Goal: Task Accomplishment & Management: Use online tool/utility

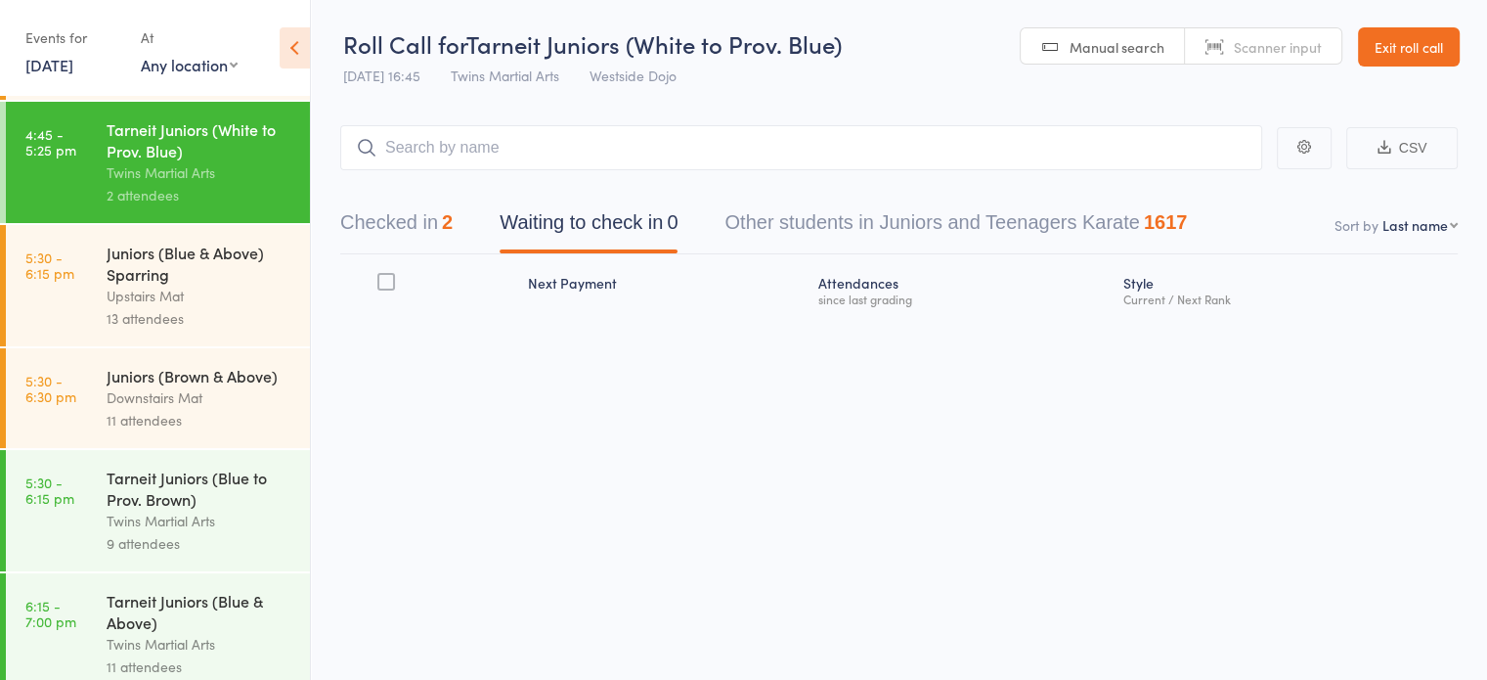
scroll to position [908, 0]
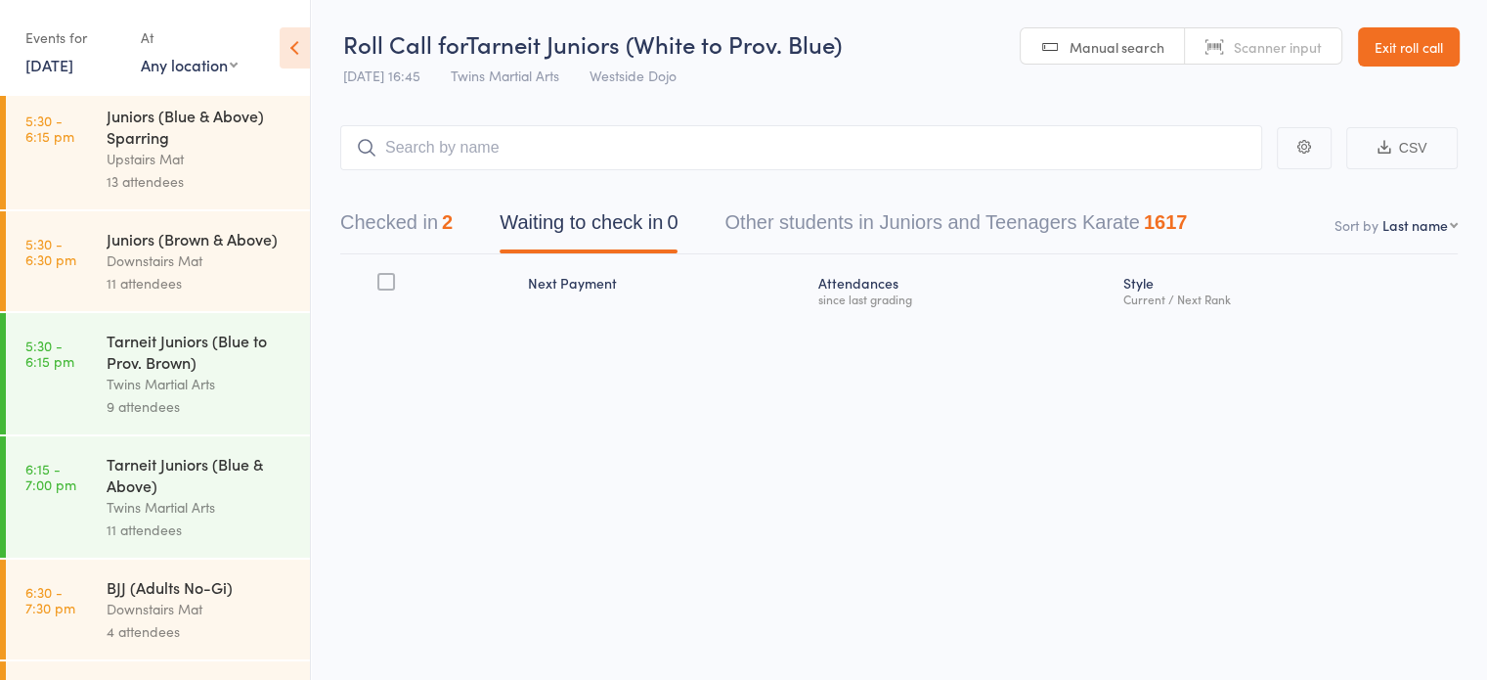
click at [166, 373] on div "Tarneit Juniors (Blue to Prov. Brown)" at bounding box center [200, 351] width 187 height 43
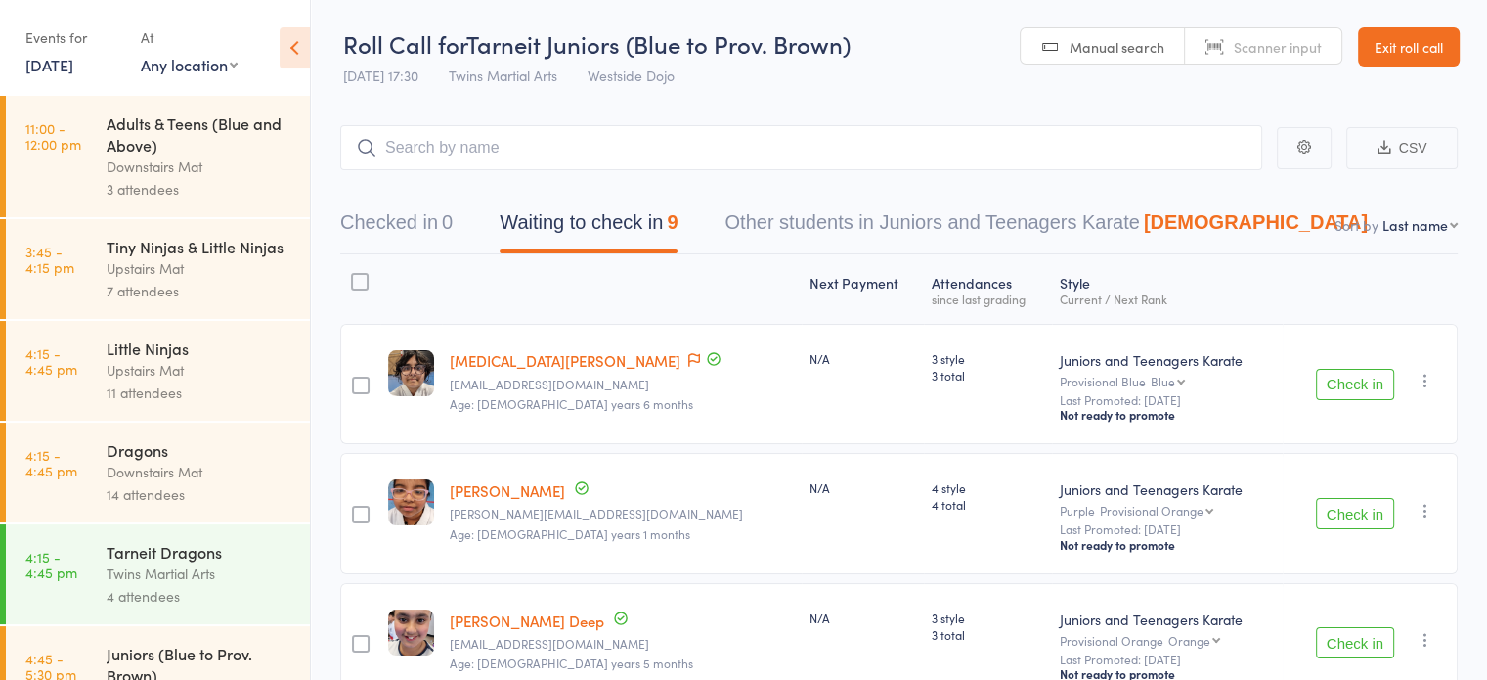
click at [364, 278] on div at bounding box center [360, 282] width 18 height 18
click at [355, 276] on input "checkbox" at bounding box center [355, 276] width 0 height 0
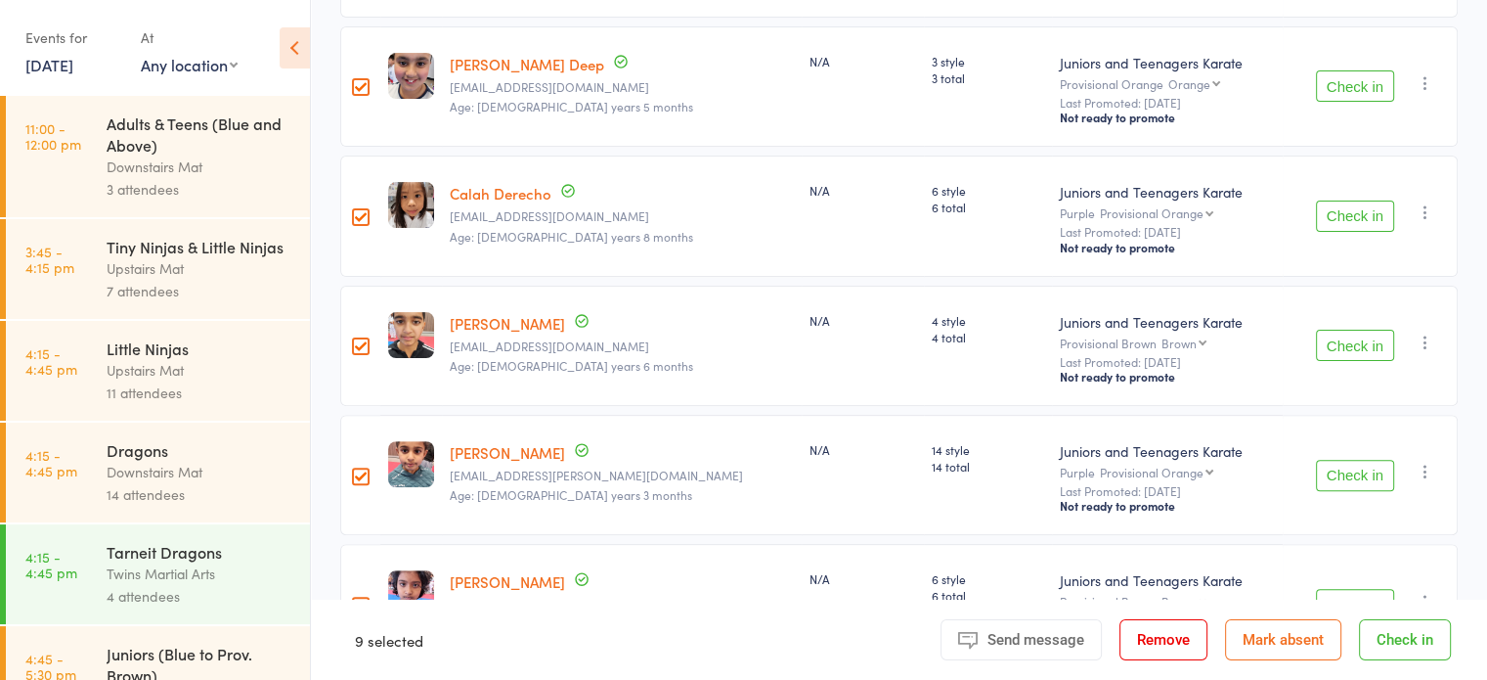
scroll to position [801, 0]
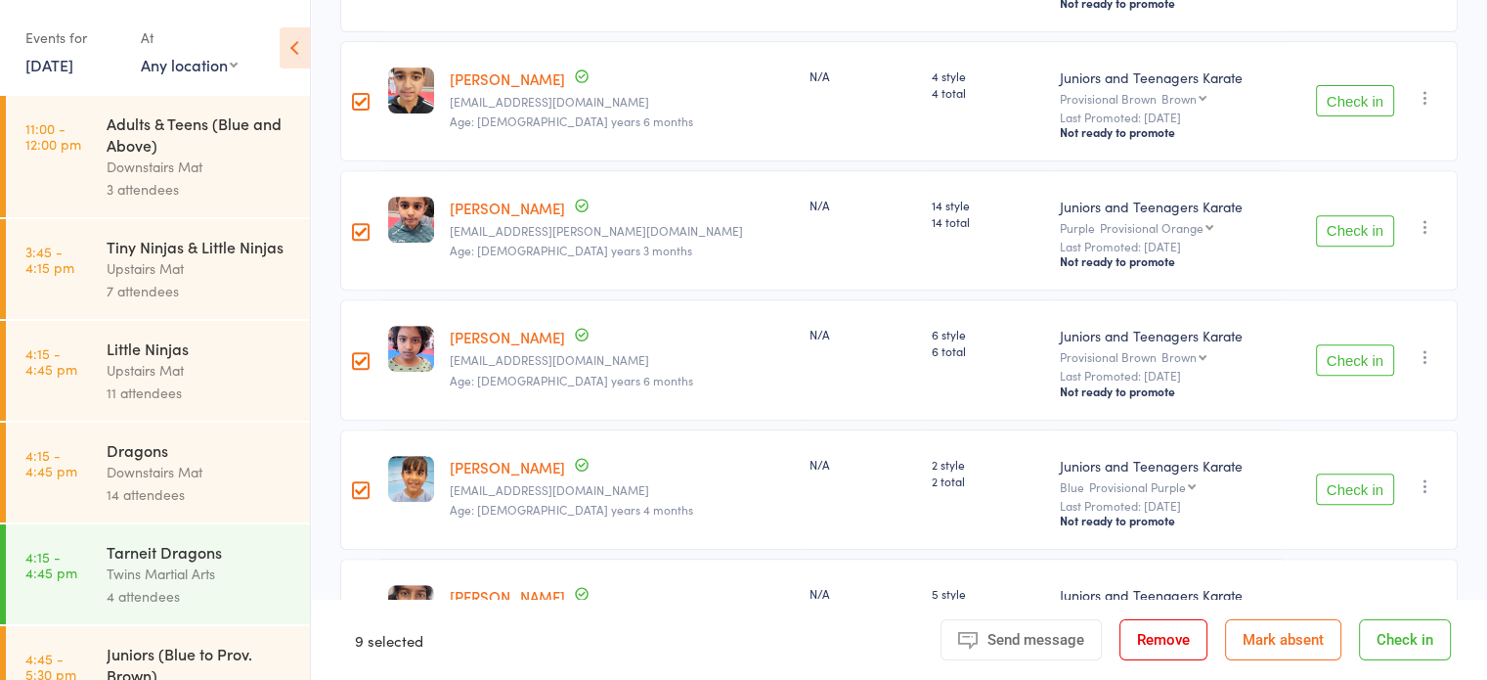
click at [360, 97] on div at bounding box center [361, 102] width 18 height 18
click at [356, 96] on input "checkbox" at bounding box center [356, 96] width 0 height 0
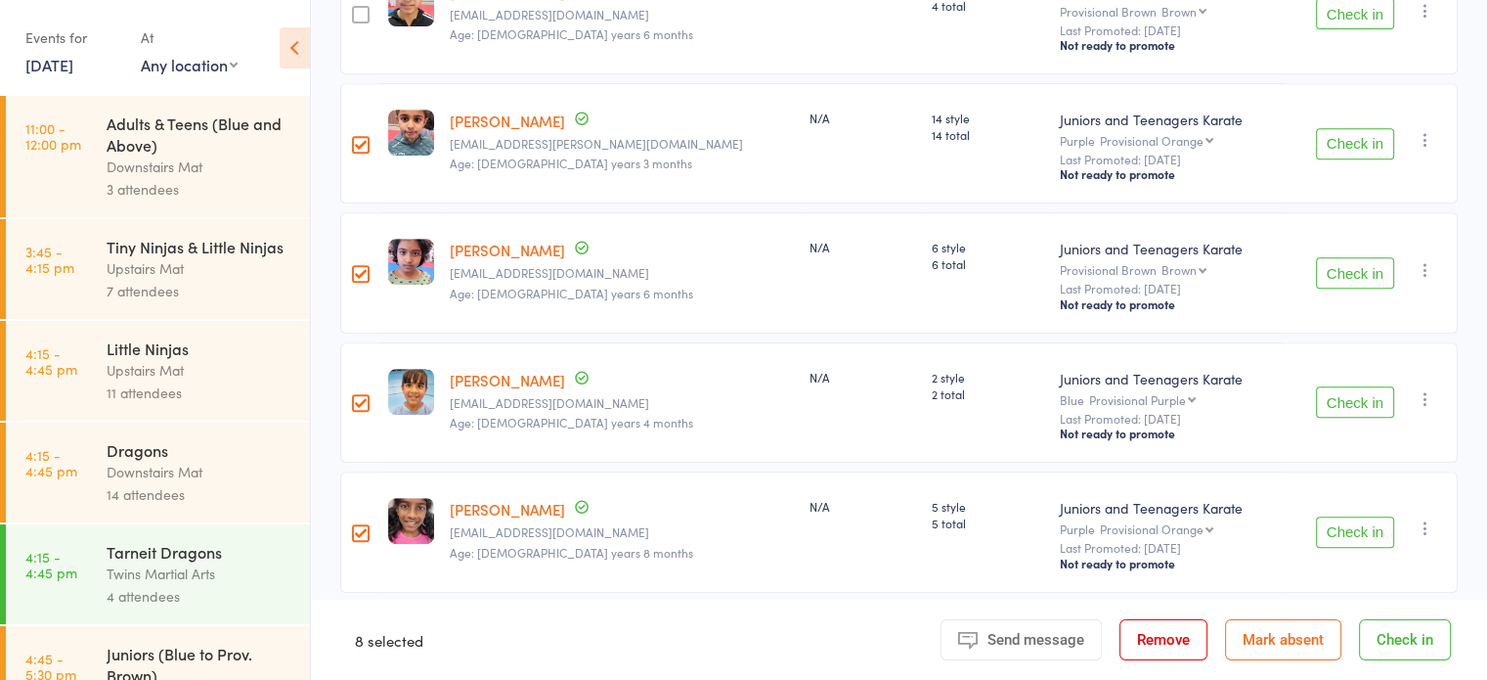
click at [360, 406] on div at bounding box center [361, 403] width 18 height 18
click at [356, 397] on input "checkbox" at bounding box center [356, 397] width 0 height 0
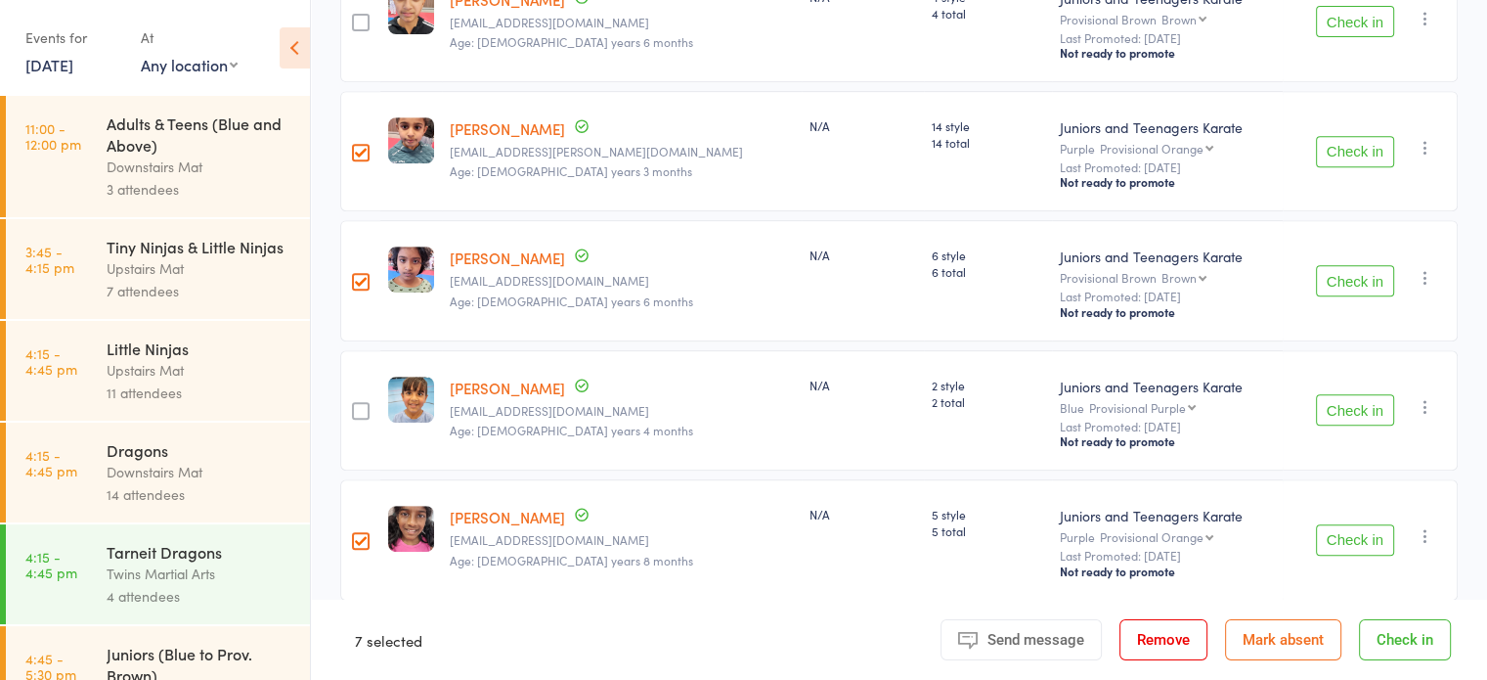
scroll to position [883, 0]
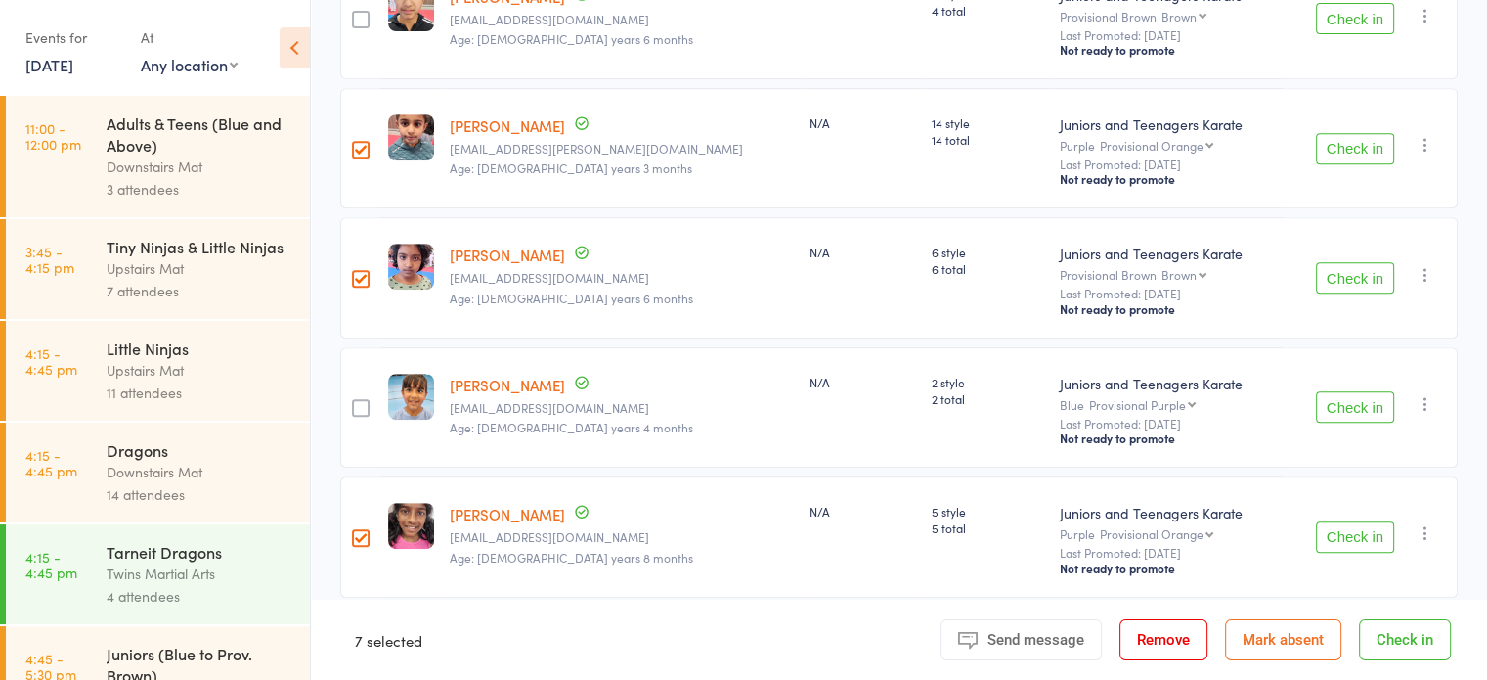
click at [1384, 640] on button "Check in" at bounding box center [1405, 639] width 92 height 41
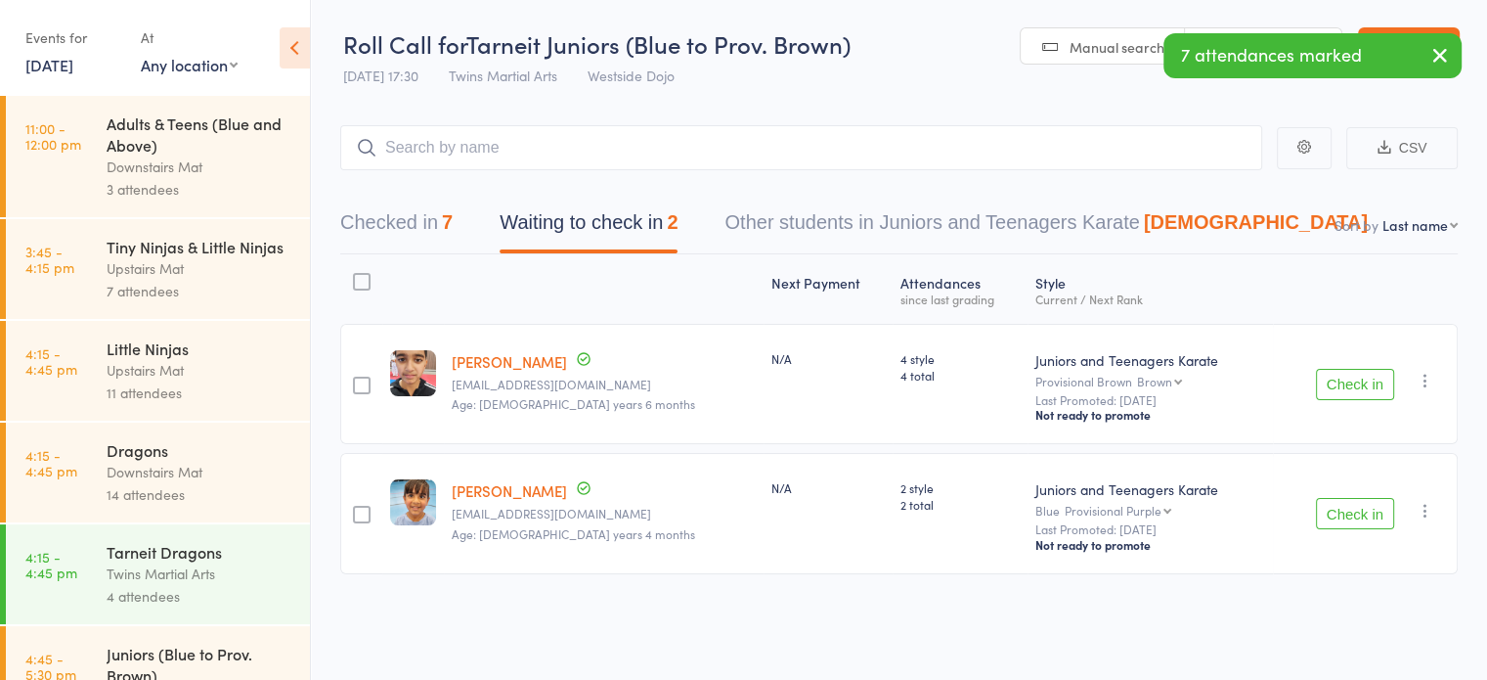
scroll to position [0, 0]
click at [444, 214] on button "Checked in 7" at bounding box center [396, 227] width 112 height 52
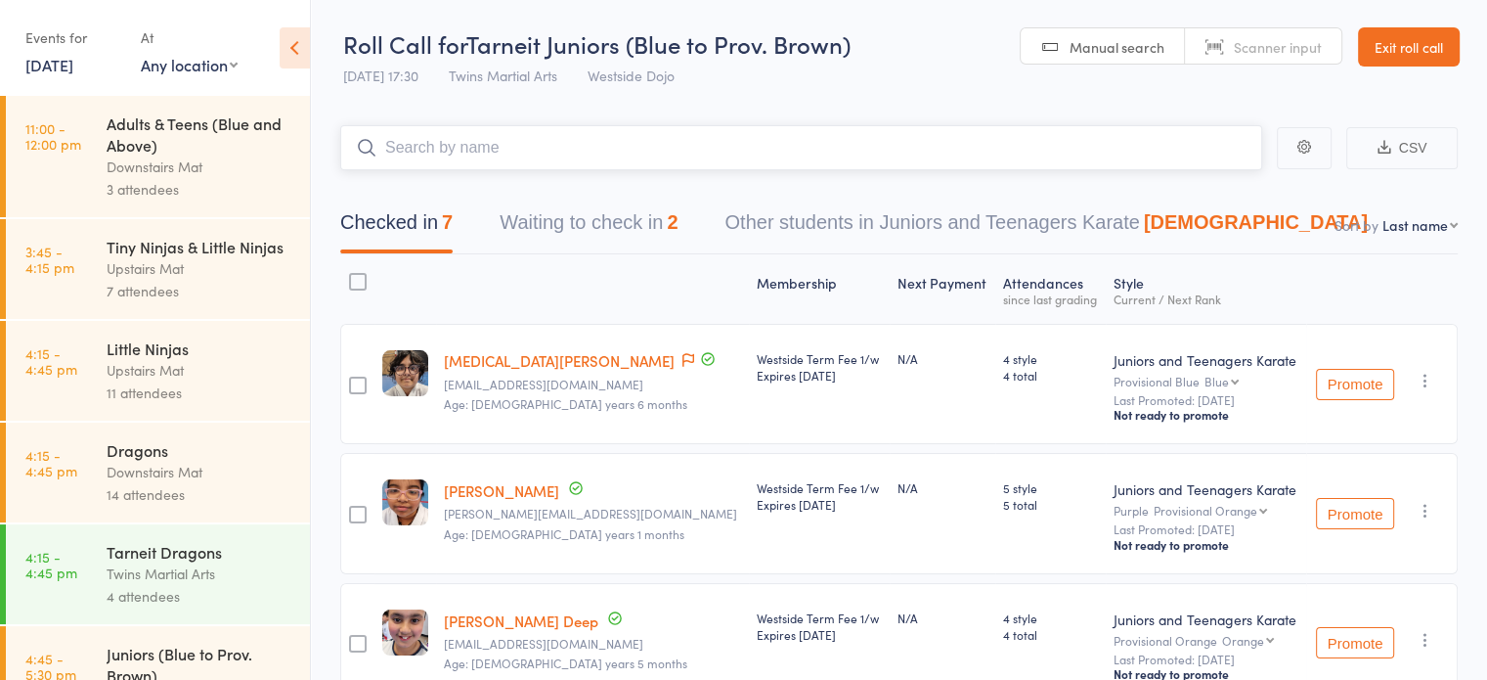
click at [661, 155] on input "search" at bounding box center [801, 147] width 922 height 45
type input "[PERSON_NAME]"
click at [1429, 229] on select "First name Last name Birthday [DATE]? Behind on payments? Check in time Next pa…" at bounding box center [1420, 225] width 75 height 20
select select "0"
click at [1383, 215] on select "First name Last name Birthday [DATE]? Behind on payments? Check in time Next pa…" at bounding box center [1420, 225] width 75 height 20
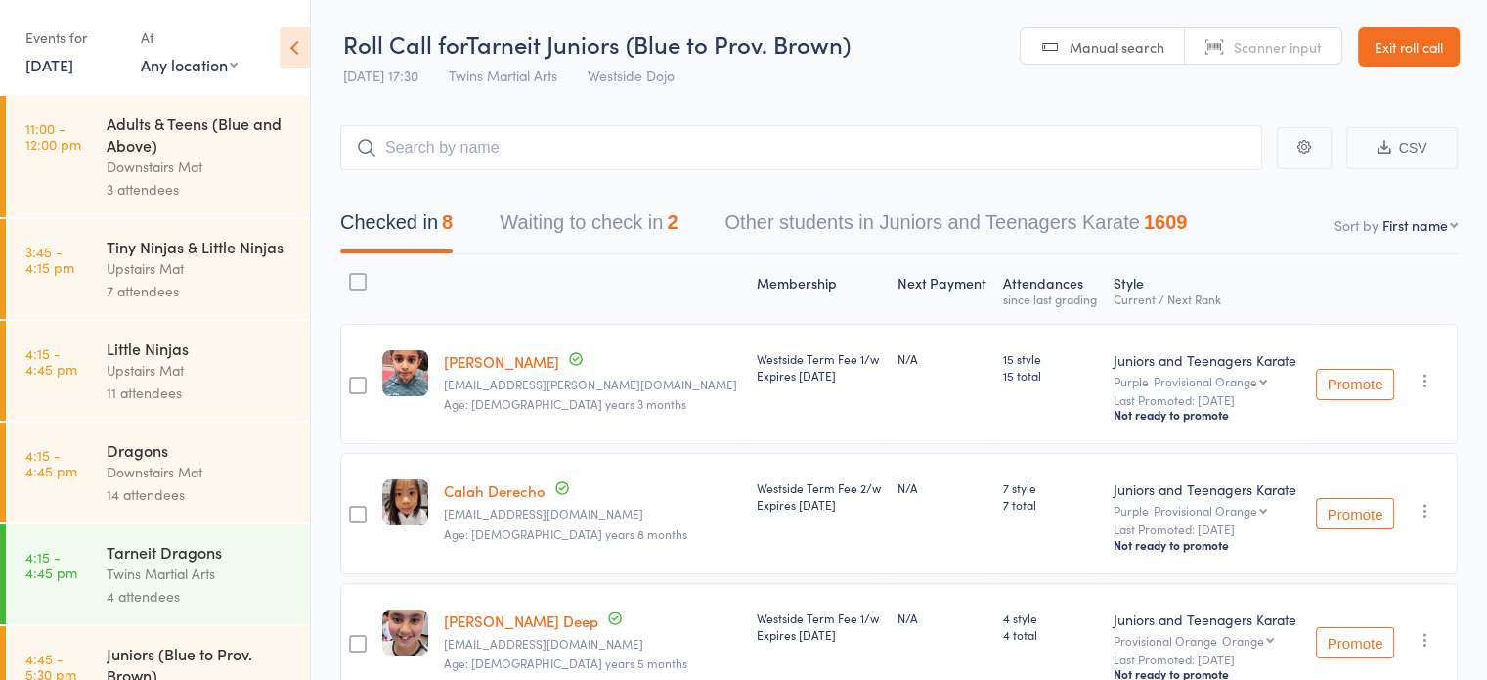
click at [1033, 170] on div "Checked in 8 Waiting to check in 2 Other students in Juniors and Teenagers Kara…" at bounding box center [899, 212] width 1118 height 84
click at [1033, 162] on input "search" at bounding box center [801, 147] width 922 height 45
type input "nafeesa"
click at [632, 232] on button "Waiting to check in 2" at bounding box center [589, 227] width 178 height 52
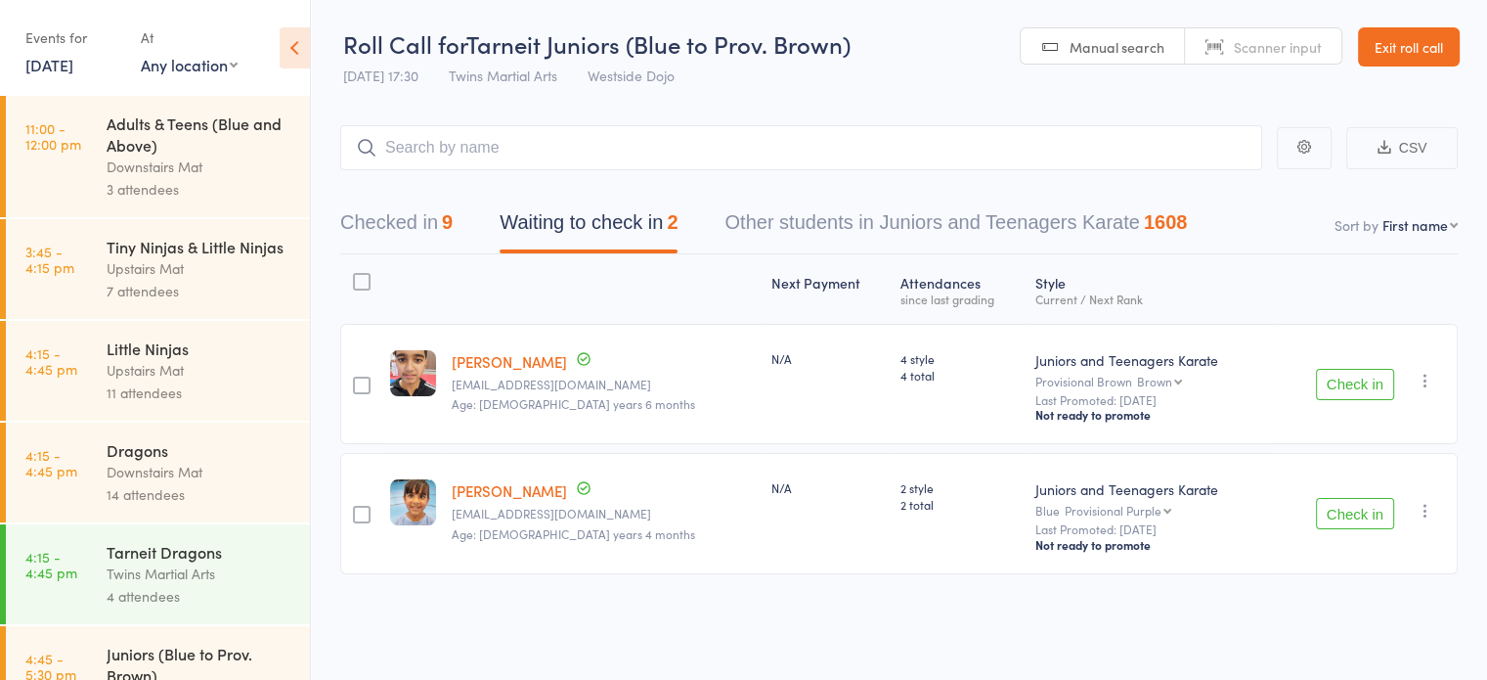
click at [743, 449] on div "Next Payment Atten­dances since last grading Style Current / Next Rank edit [PE…" at bounding box center [899, 418] width 1118 height 329
click at [387, 218] on button "Checked in 9" at bounding box center [396, 227] width 112 height 52
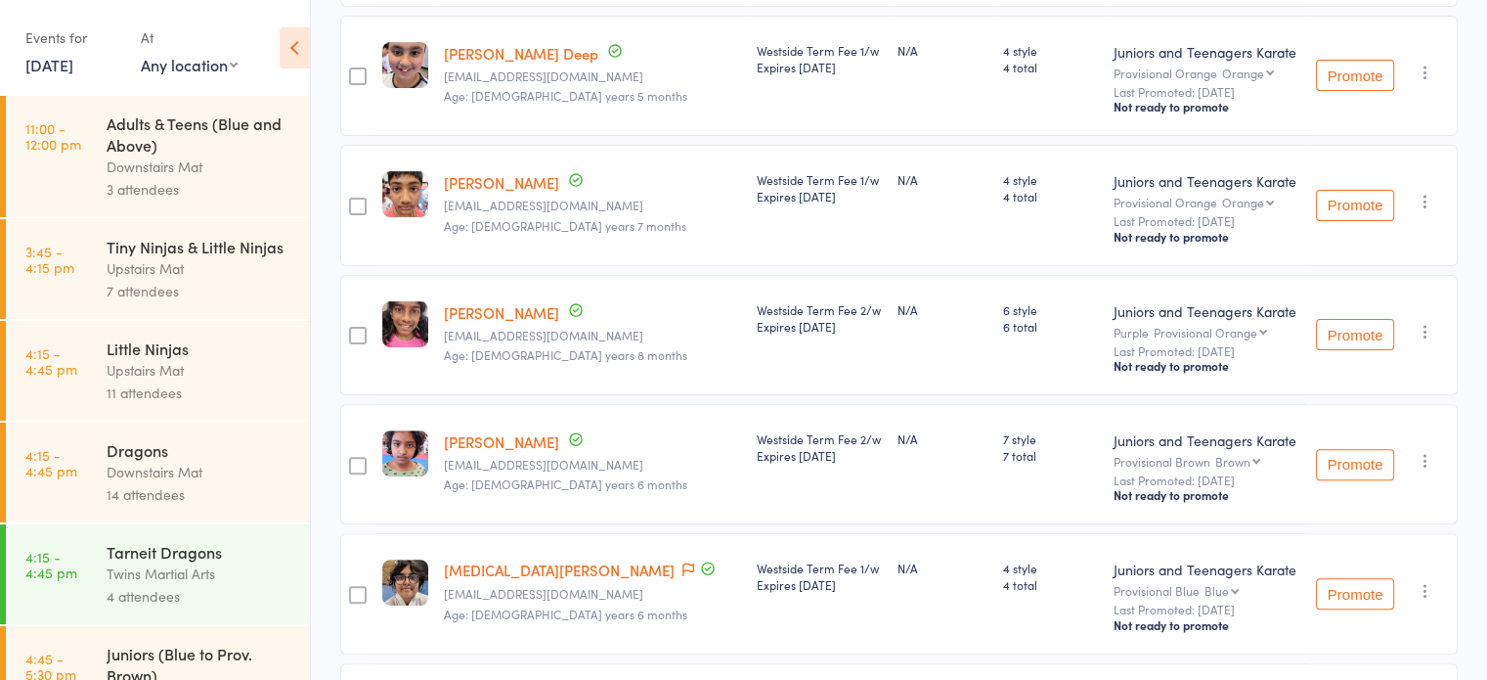
scroll to position [563, 0]
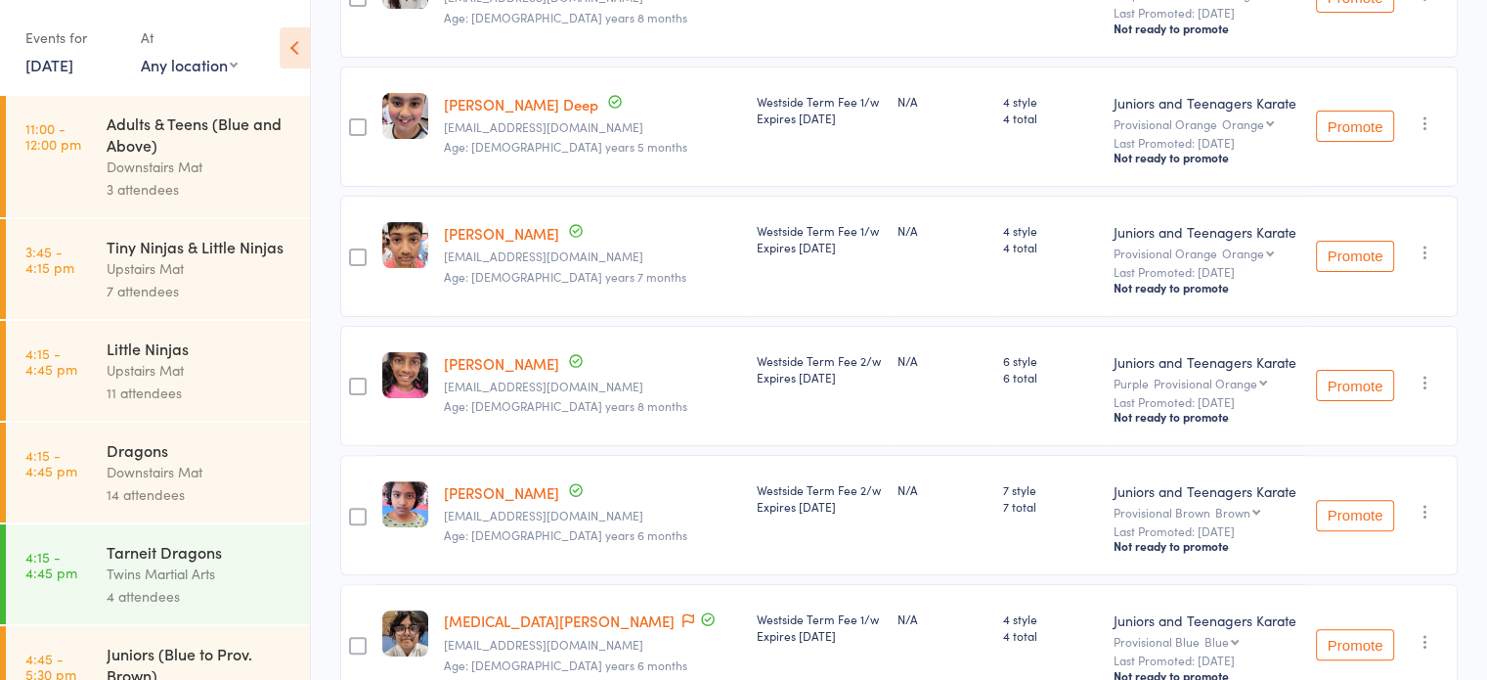
click at [806, 400] on div "Westside Term Fee 2/w Expires [DATE]" at bounding box center [819, 386] width 141 height 120
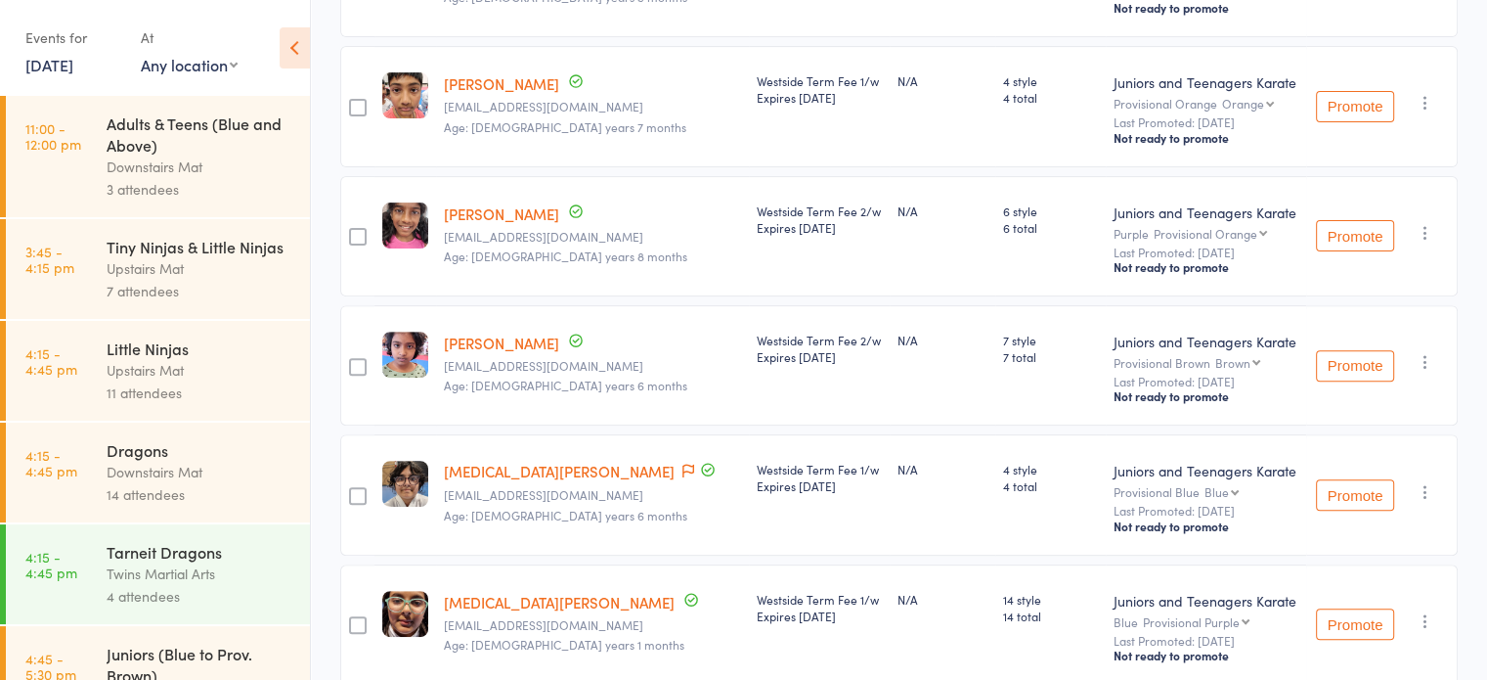
scroll to position [689, 0]
